Goal: Check status: Check status

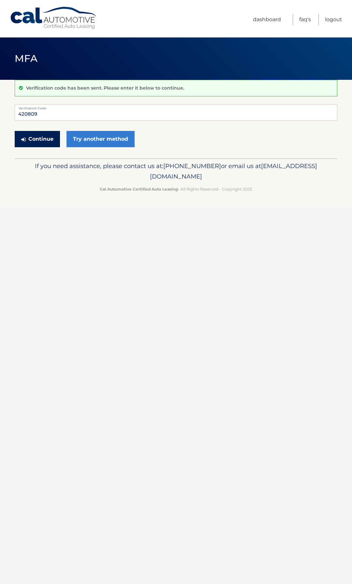
type input "420809"
click at [50, 139] on button "Continue" at bounding box center [37, 139] width 45 height 16
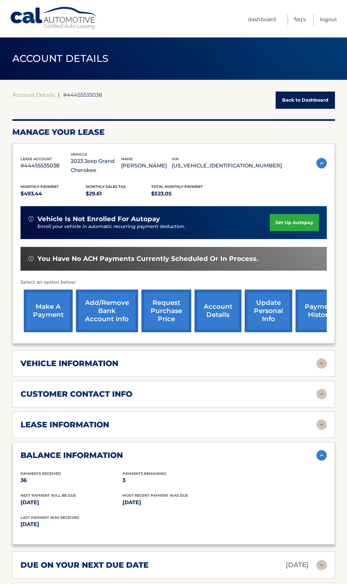
click at [158, 424] on div "lease information" at bounding box center [169, 425] width 296 height 10
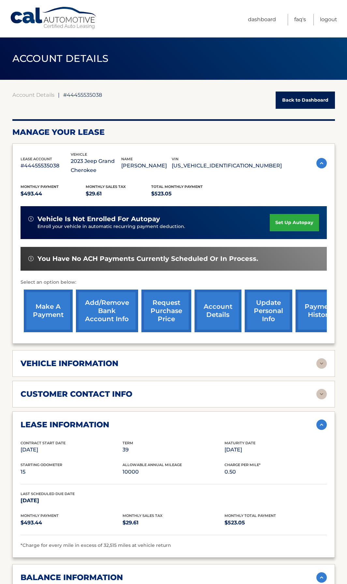
click at [141, 367] on div "vehicle information" at bounding box center [169, 364] width 296 height 10
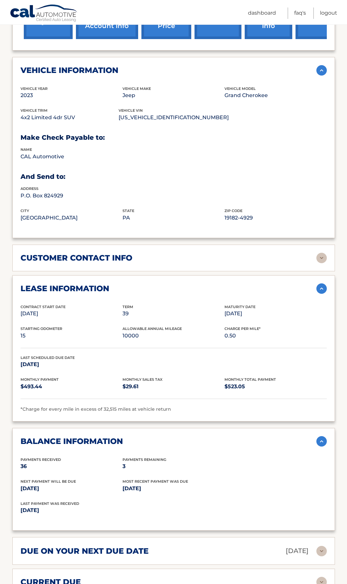
scroll to position [456, 0]
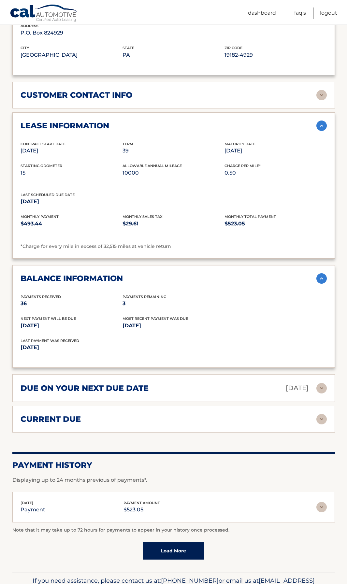
click at [130, 390] on h2 "due on your next due date" at bounding box center [85, 388] width 128 height 10
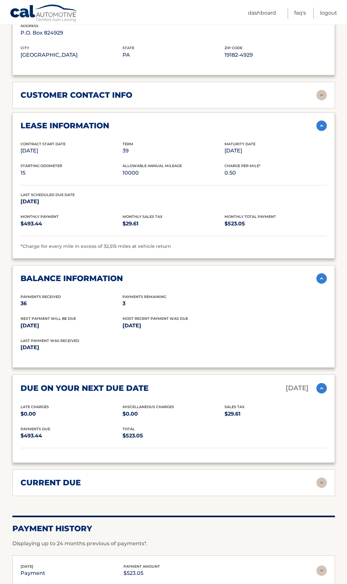
click at [98, 483] on div "current due" at bounding box center [169, 483] width 296 height 10
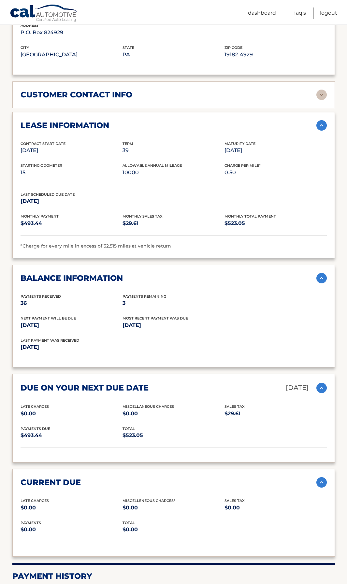
scroll to position [606, 0]
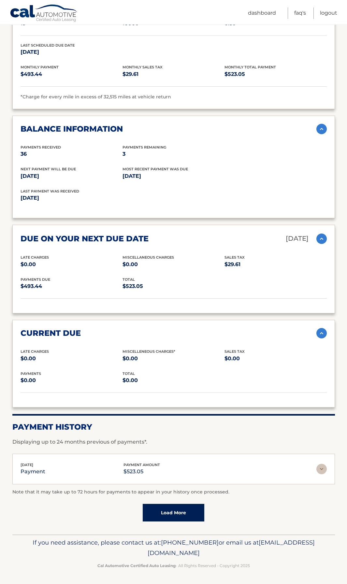
click at [319, 469] on img at bounding box center [321, 469] width 10 height 10
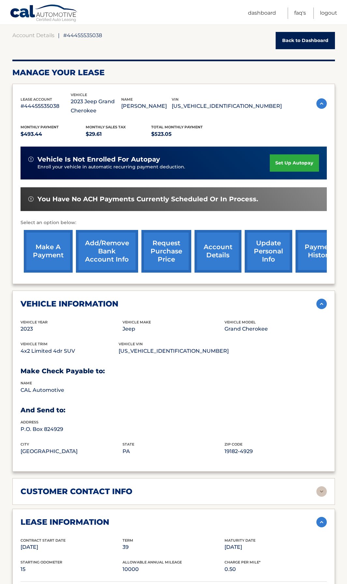
scroll to position [0, 0]
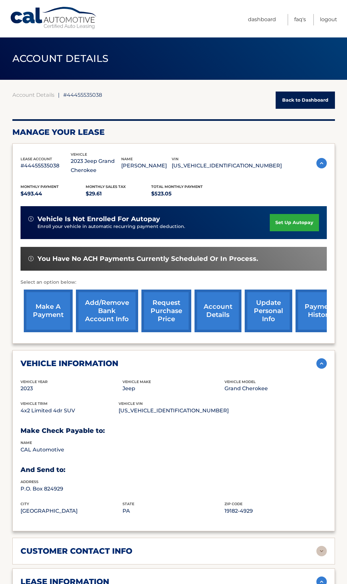
click at [224, 309] on link "account details" at bounding box center [217, 311] width 47 height 43
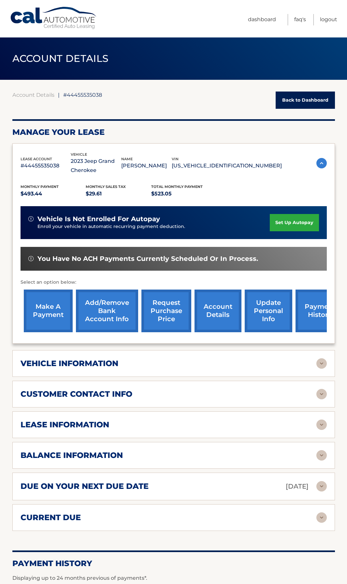
click at [303, 19] on link "FAQ's" at bounding box center [300, 19] width 12 height 11
click at [317, 100] on link "Back to Dashboard" at bounding box center [305, 100] width 59 height 17
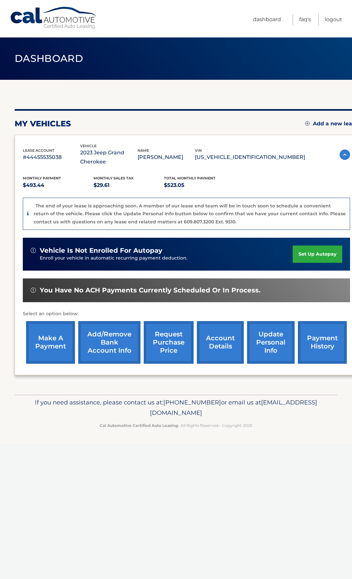
click at [329, 337] on link "payment history" at bounding box center [322, 342] width 49 height 43
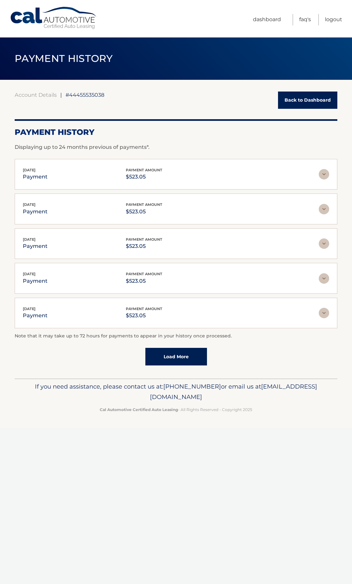
click at [88, 94] on span "#44455535038" at bounding box center [84, 95] width 39 height 7
click at [276, 20] on link "Dashboard" at bounding box center [267, 19] width 28 height 11
